Goal: Answer question/provide support: Share knowledge or assist other users

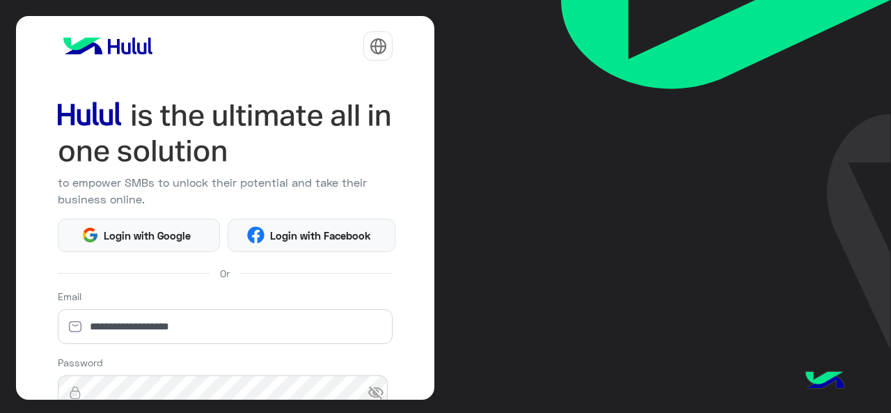
click at [238, 98] on html "**********" at bounding box center [445, 206] width 891 height 413
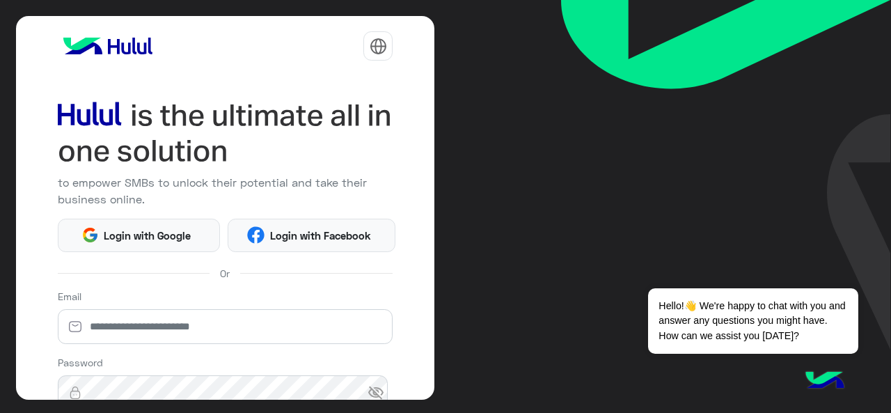
scroll to position [184, 0]
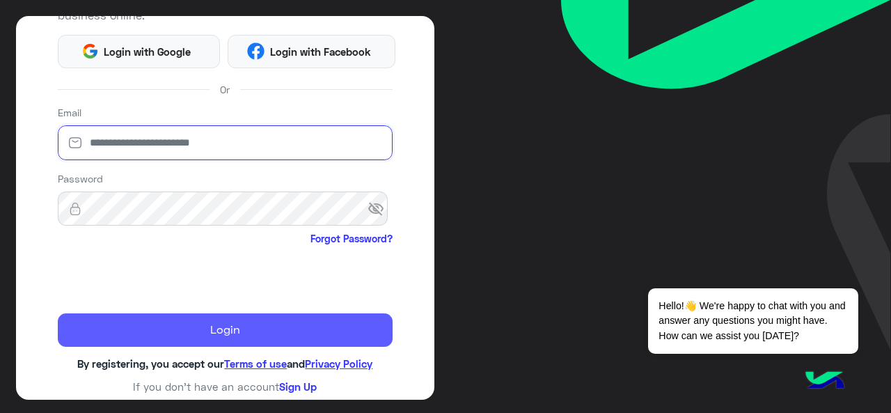
type input "**********"
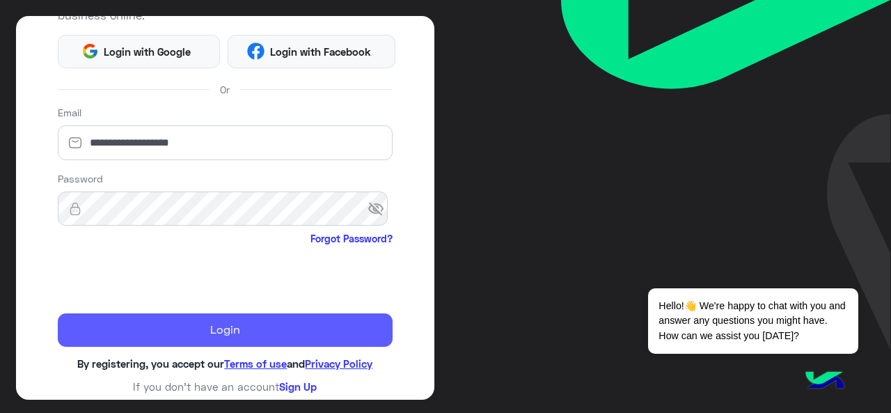
click at [141, 315] on button "Login" at bounding box center [226, 329] width 336 height 33
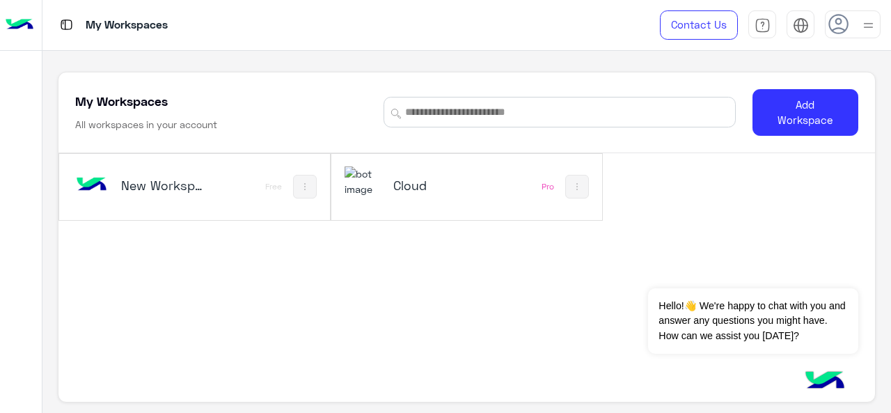
click at [433, 190] on h5 "Cloud" at bounding box center [437, 185] width 88 height 17
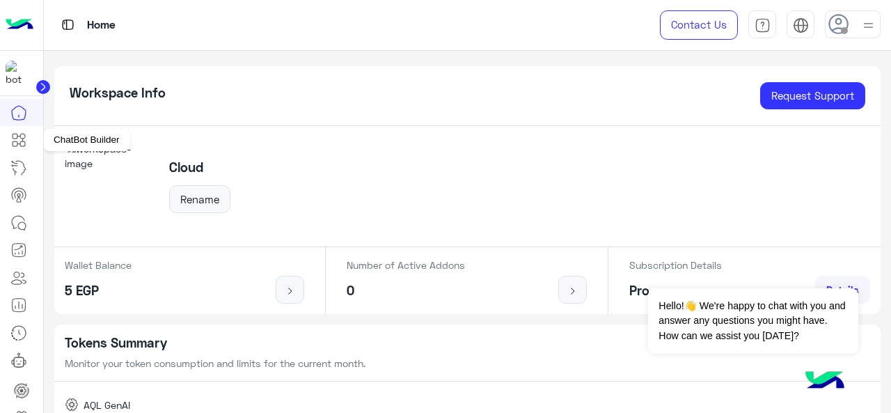
click at [20, 143] on icon at bounding box center [22, 143] width 5 height 5
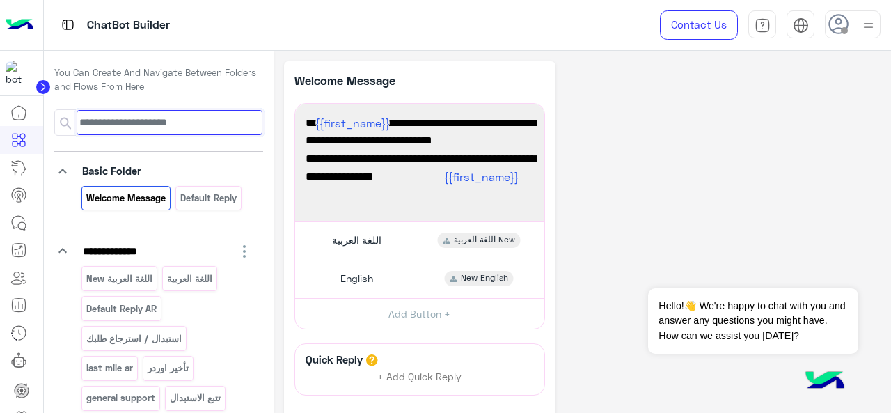
click at [143, 119] on input at bounding box center [169, 122] width 185 height 25
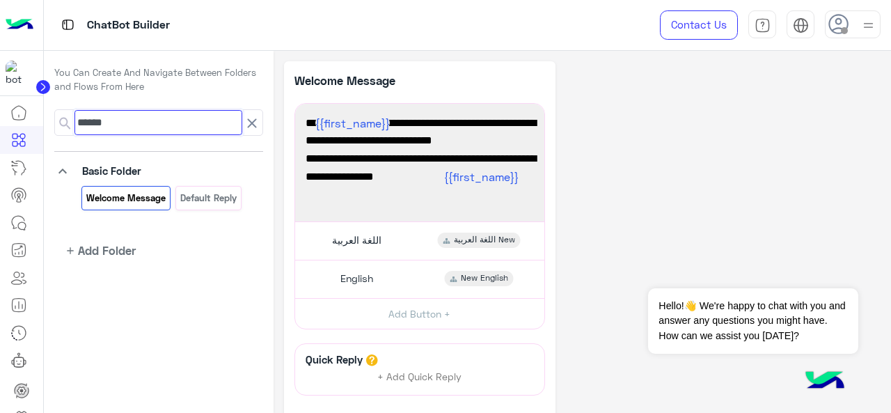
type input "******"
click at [251, 110] on span at bounding box center [252, 122] width 20 height 25
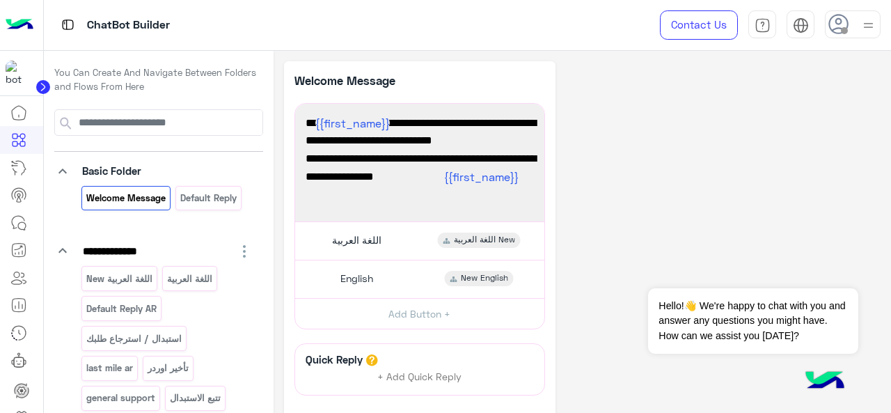
click at [62, 168] on icon "keyboard_arrow_down" at bounding box center [62, 171] width 17 height 17
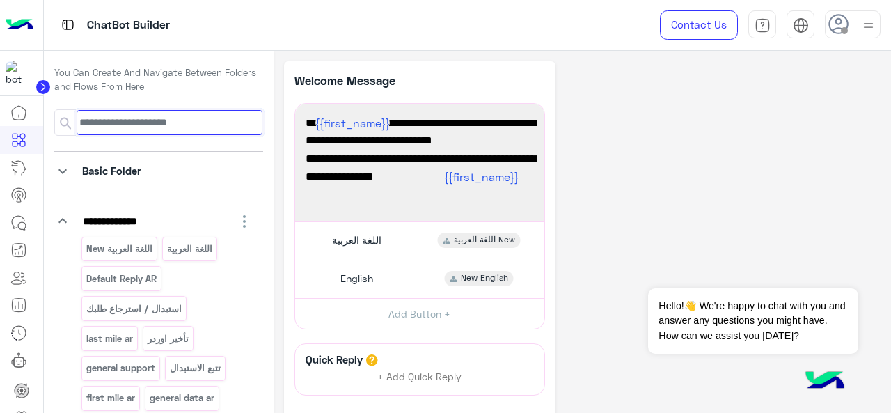
click at [138, 125] on input at bounding box center [169, 122] width 185 height 25
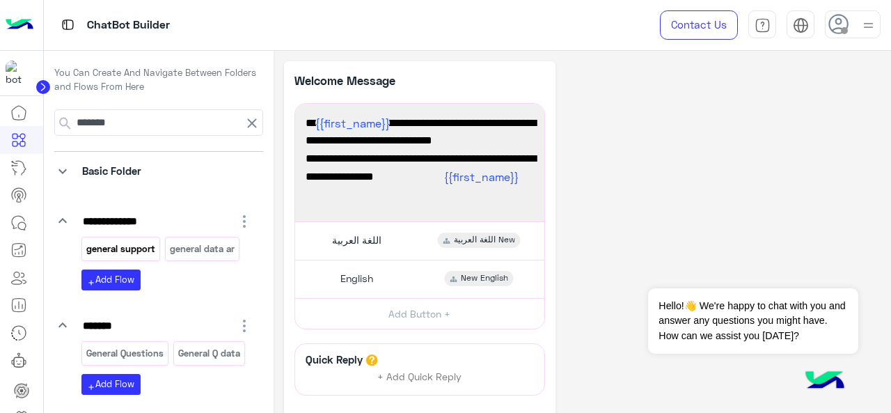
click at [146, 244] on p "general support" at bounding box center [120, 249] width 71 height 16
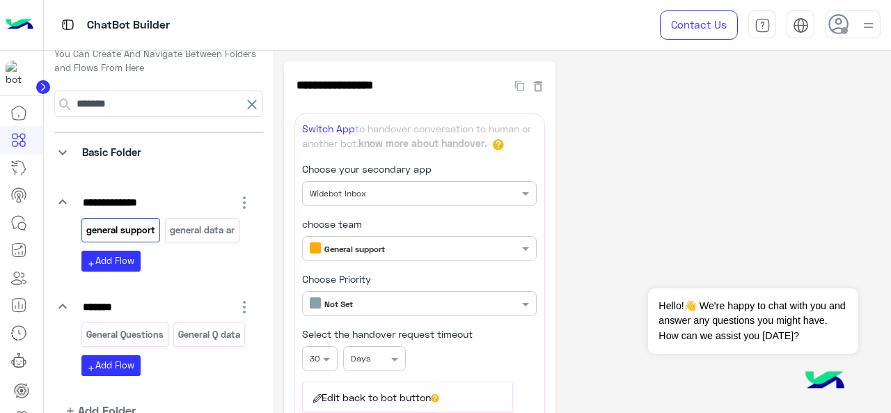
scroll to position [19, 0]
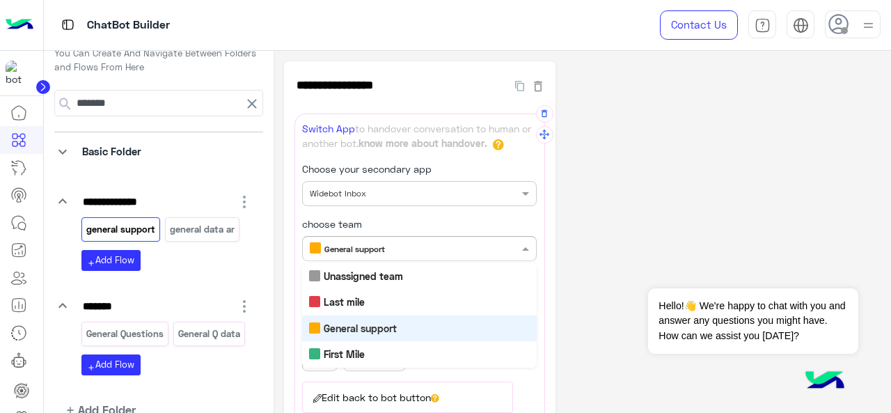
click at [444, 245] on input "text" at bounding box center [396, 247] width 173 height 13
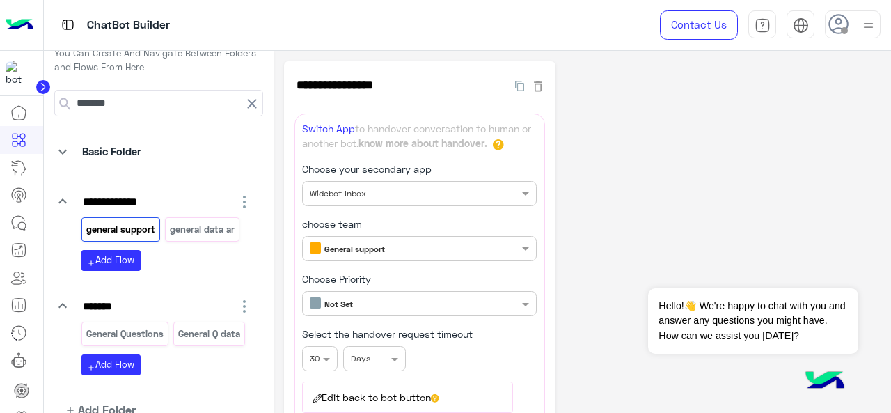
click at [636, 239] on div "**********" at bounding box center [582, 377] width 597 height 632
click at [469, 303] on input "text" at bounding box center [396, 302] width 173 height 13
click at [625, 193] on div "**********" at bounding box center [582, 377] width 597 height 632
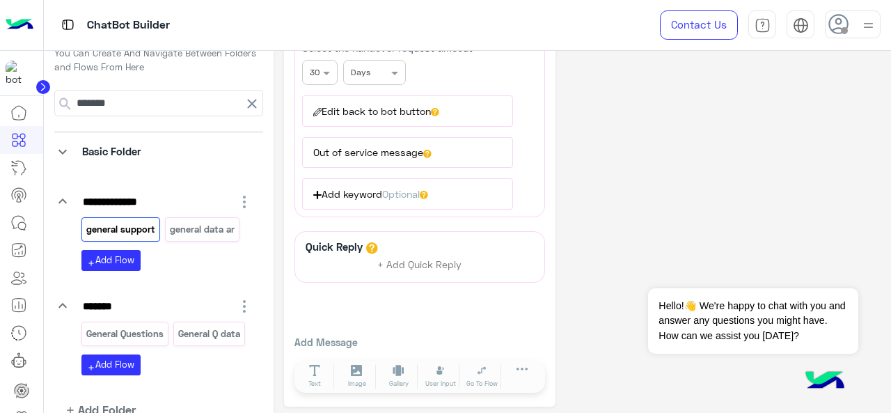
scroll to position [272, 0]
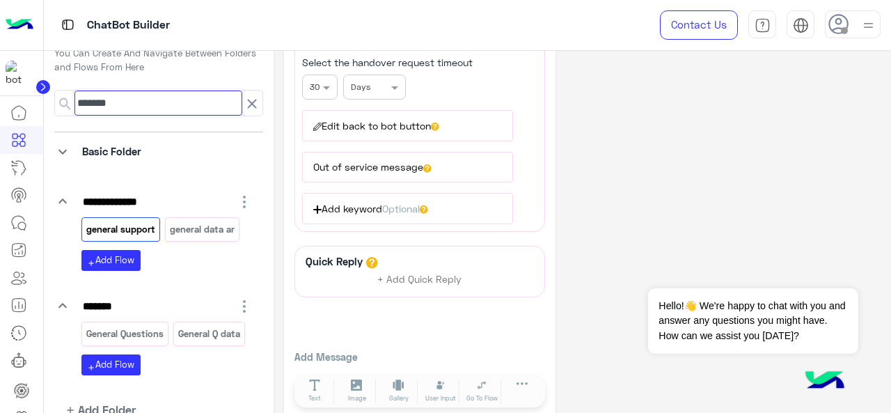
click at [166, 104] on input "*******" at bounding box center [158, 103] width 168 height 25
type input "*********"
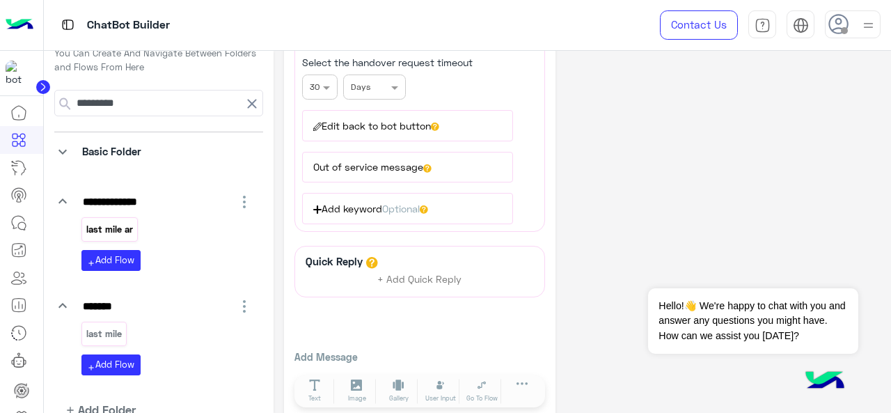
click at [118, 224] on p "last mile ar" at bounding box center [109, 229] width 49 height 16
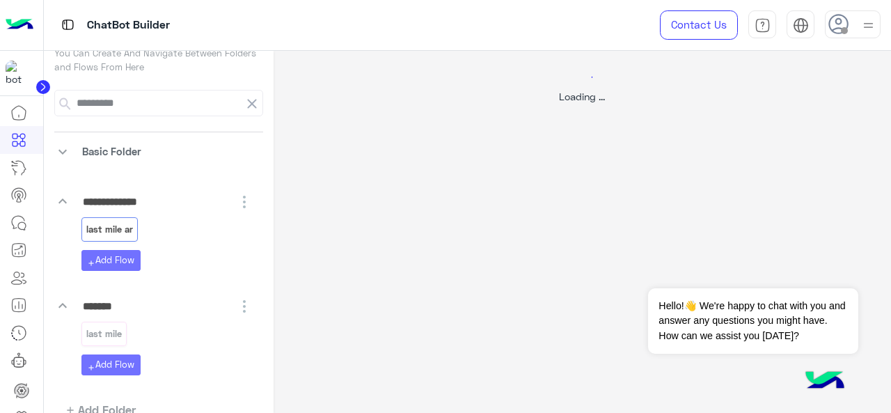
scroll to position [0, 0]
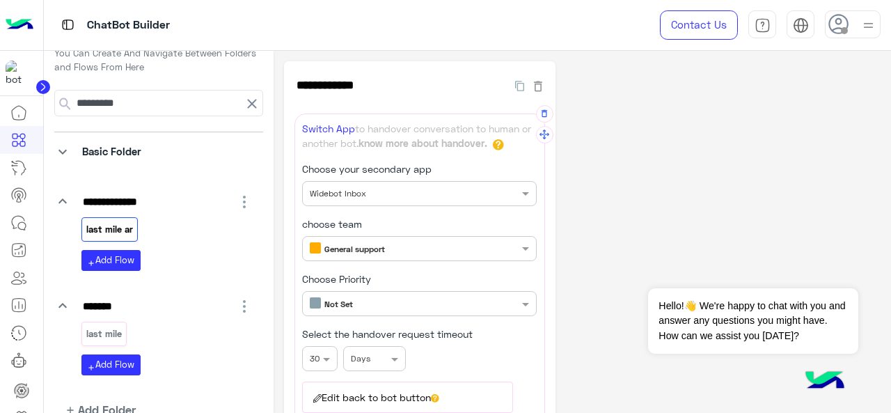
click at [380, 258] on div "Only members with chosen team reply General support" at bounding box center [419, 248] width 235 height 25
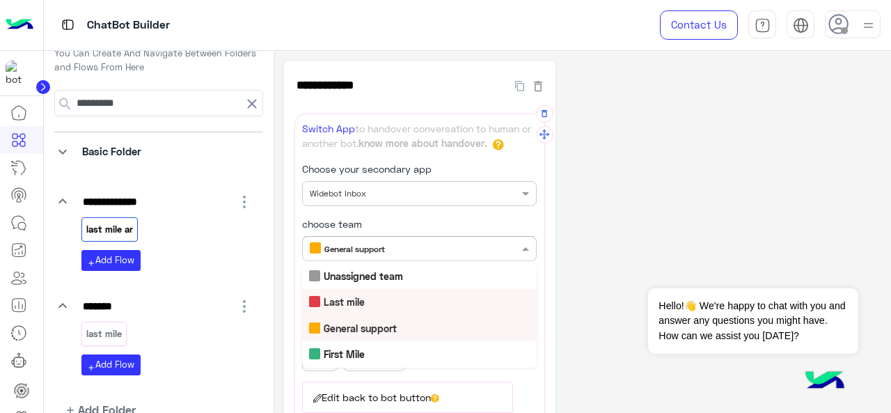
click at [355, 298] on b "Last mile" at bounding box center [344, 302] width 41 height 12
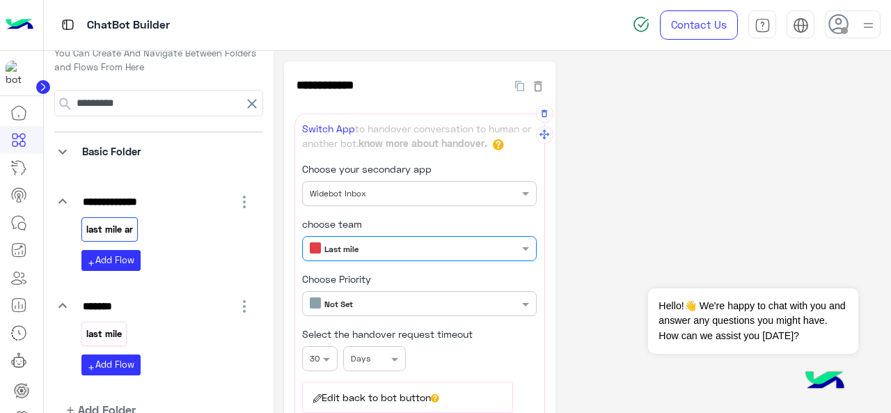
click at [116, 326] on p "last mile" at bounding box center [104, 334] width 38 height 16
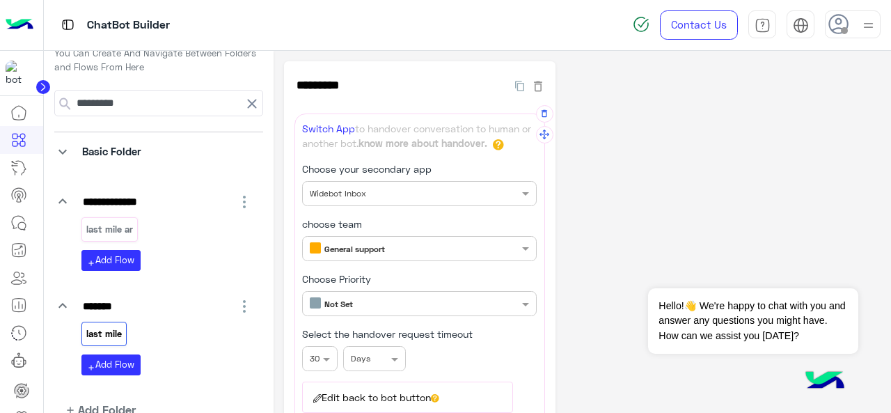
click at [358, 237] on div "Only members with chosen team reply General support" at bounding box center [419, 248] width 235 height 25
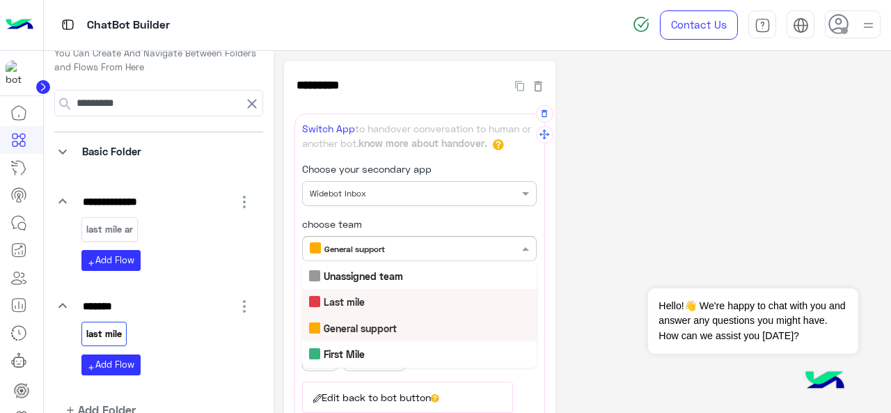
click at [368, 301] on div "Last mile" at bounding box center [419, 302] width 235 height 26
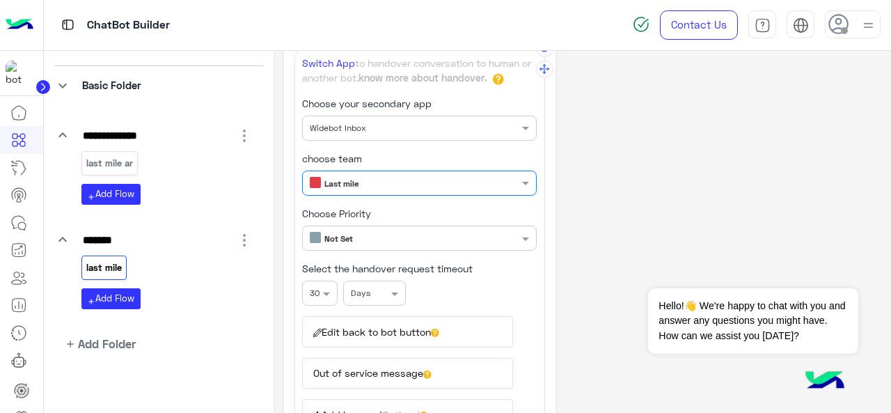
scroll to position [415, 0]
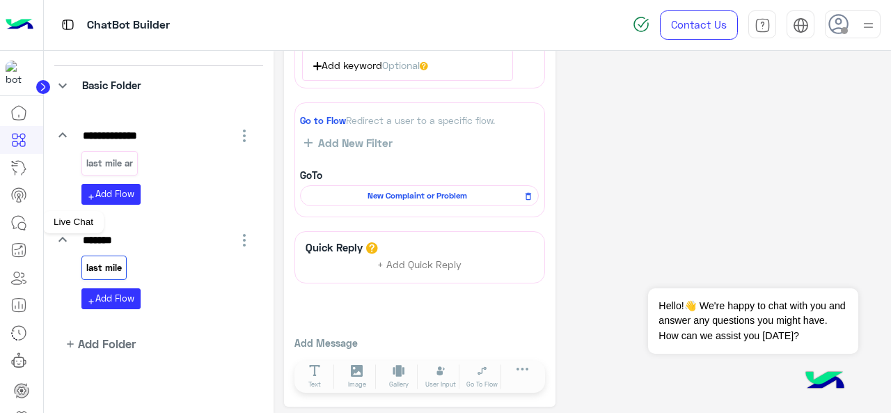
click at [19, 210] on link at bounding box center [19, 223] width 38 height 28
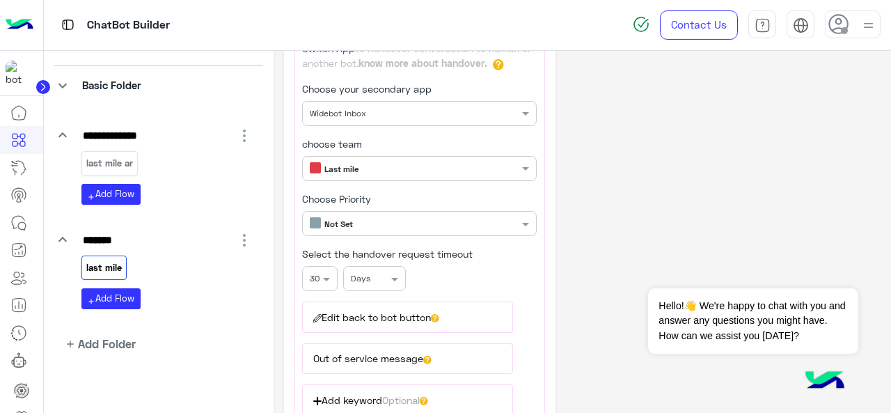
scroll to position [0, 0]
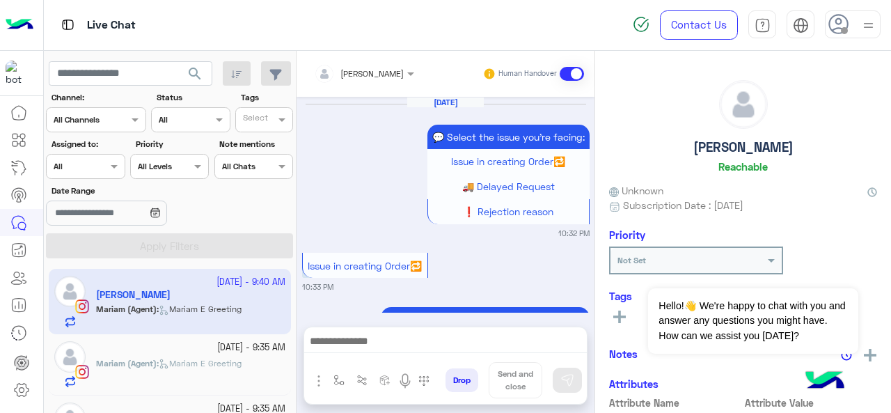
scroll to position [713, 0]
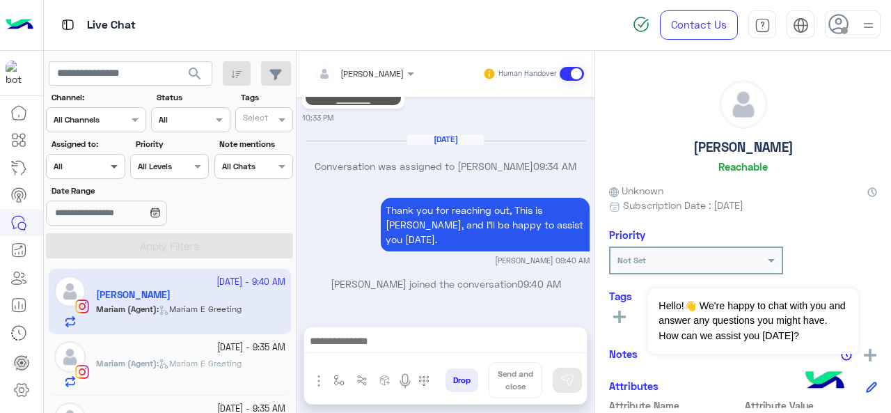
click at [111, 163] on span at bounding box center [115, 166] width 17 height 15
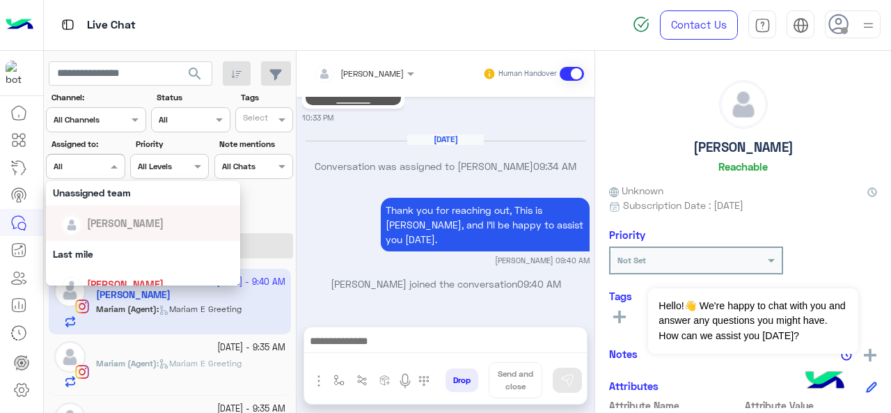
scroll to position [130, 0]
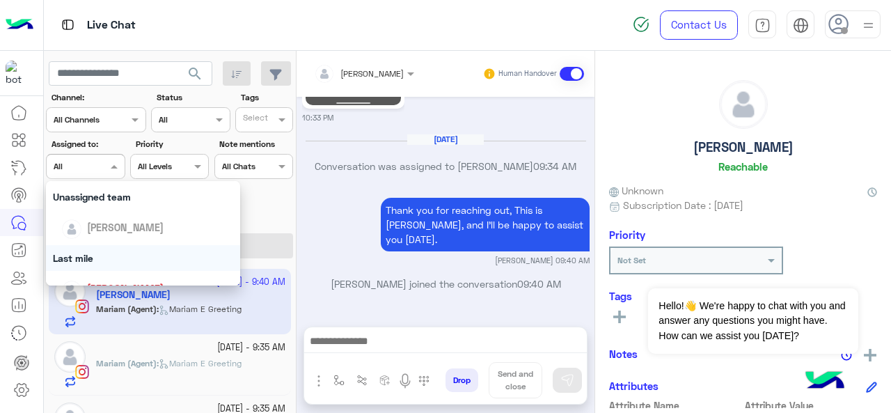
click at [102, 247] on div "Last mile" at bounding box center [143, 258] width 195 height 26
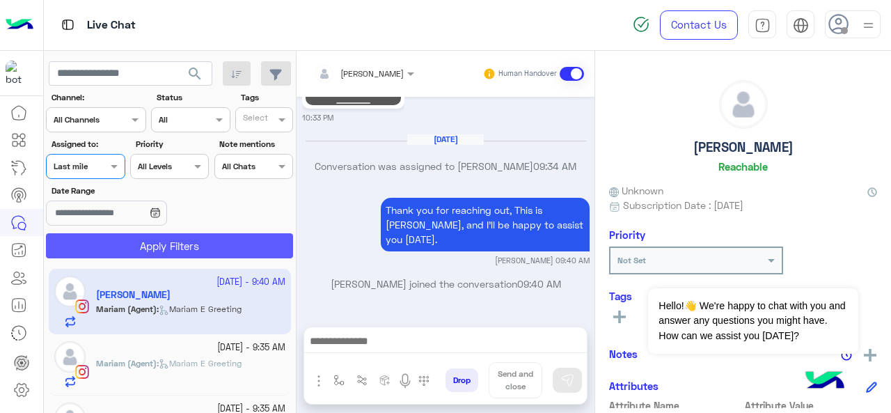
click at [127, 238] on button "Apply Filters" at bounding box center [169, 245] width 247 height 25
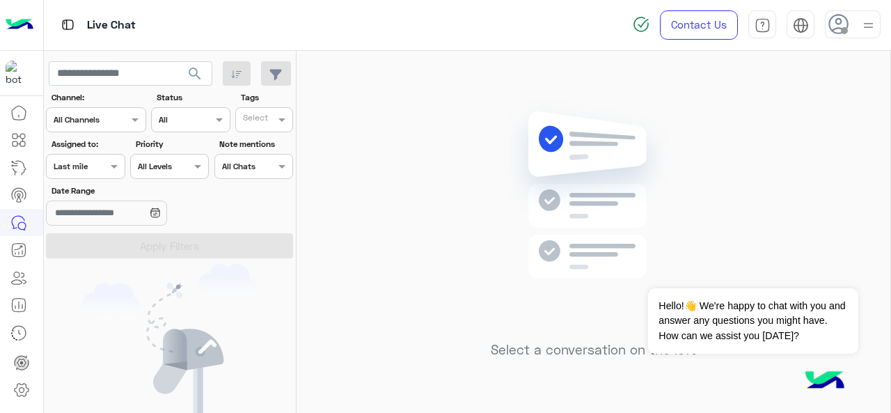
click at [102, 165] on div at bounding box center [85, 164] width 77 height 13
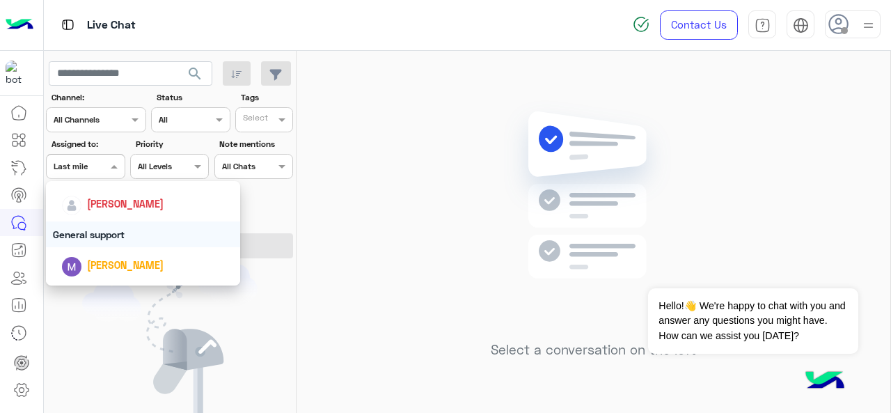
scroll to position [213, 0]
click at [123, 234] on div "General support" at bounding box center [143, 236] width 195 height 26
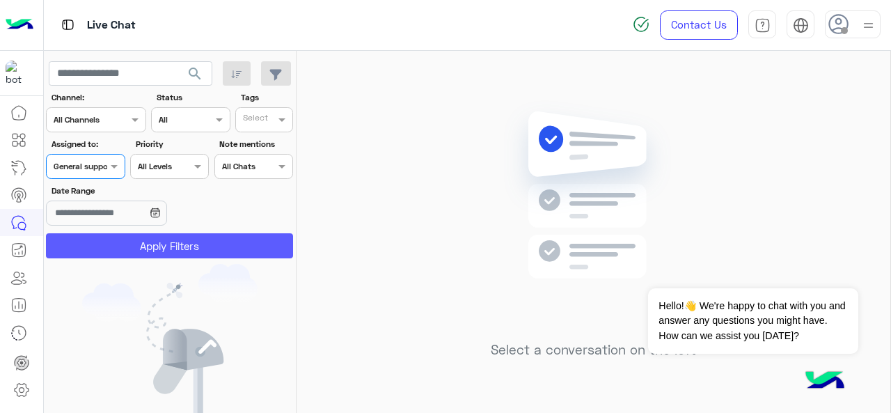
click at [133, 246] on button "Apply Filters" at bounding box center [169, 245] width 247 height 25
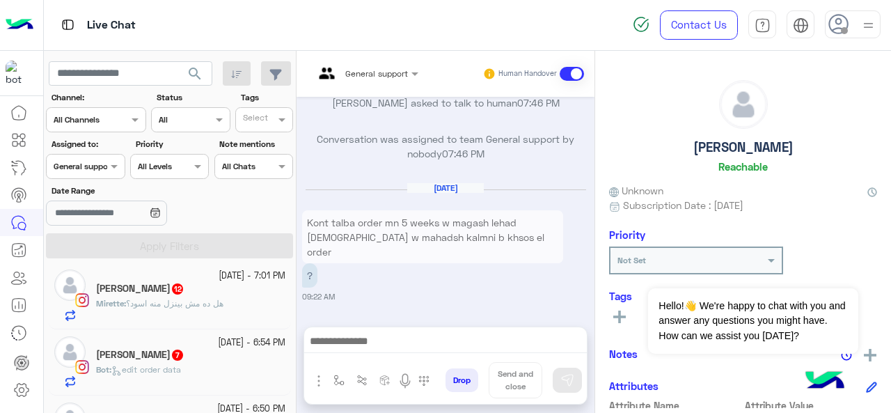
scroll to position [1382, 0]
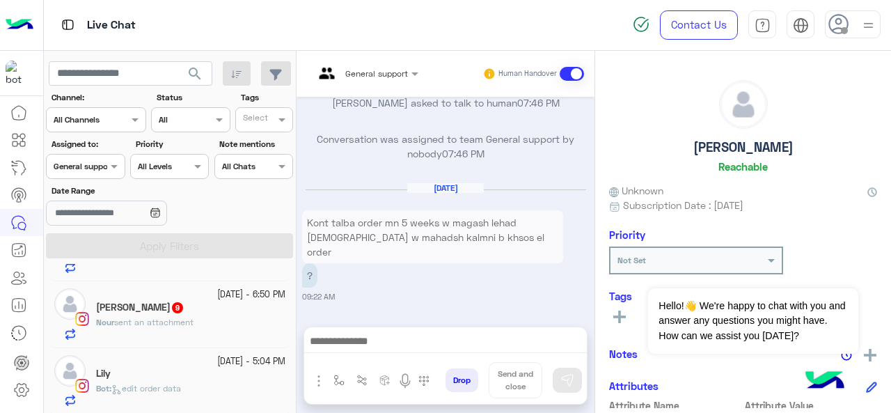
click at [172, 383] on span "edit order data" at bounding box center [146, 388] width 70 height 10
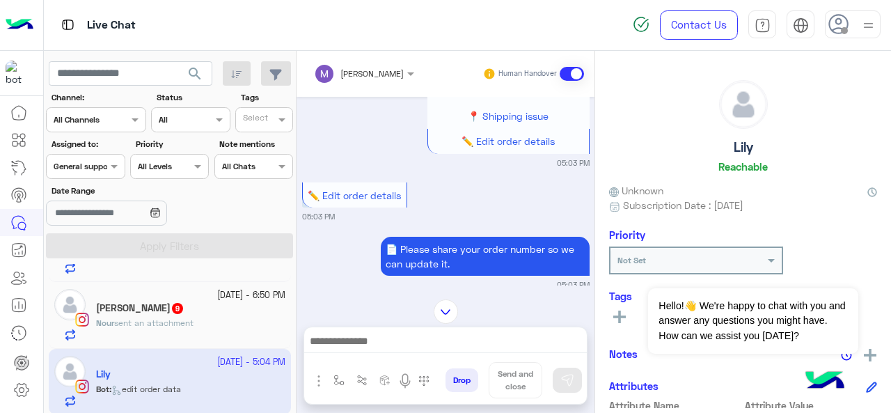
scroll to position [60, 0]
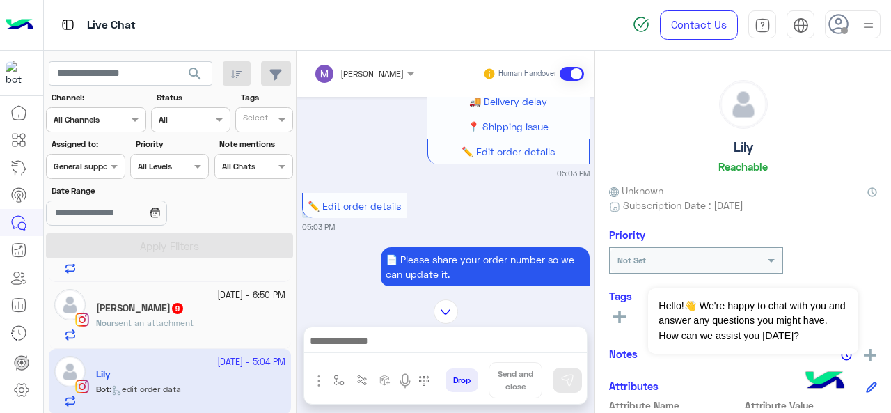
click at [200, 318] on div "Nour sent an attachment" at bounding box center [190, 329] width 189 height 24
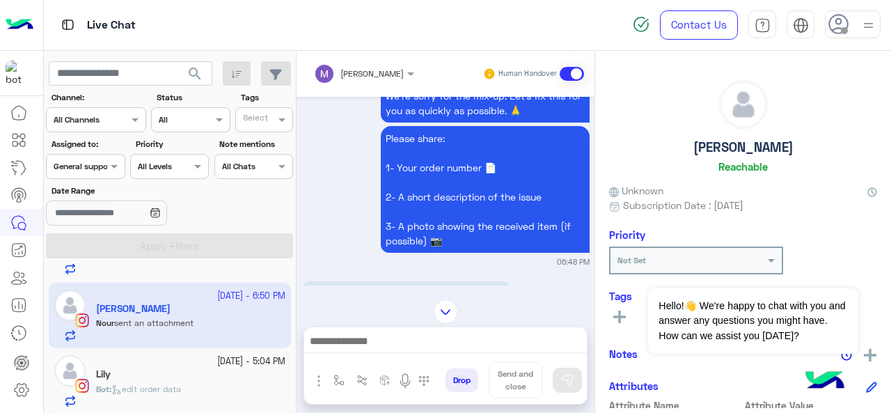
scroll to position [135, 0]
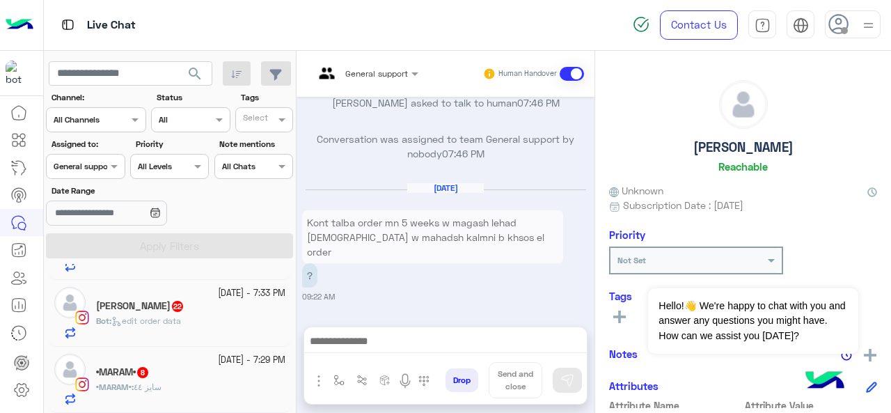
scroll to position [1051, 0]
